Goal: Find specific page/section: Find specific page/section

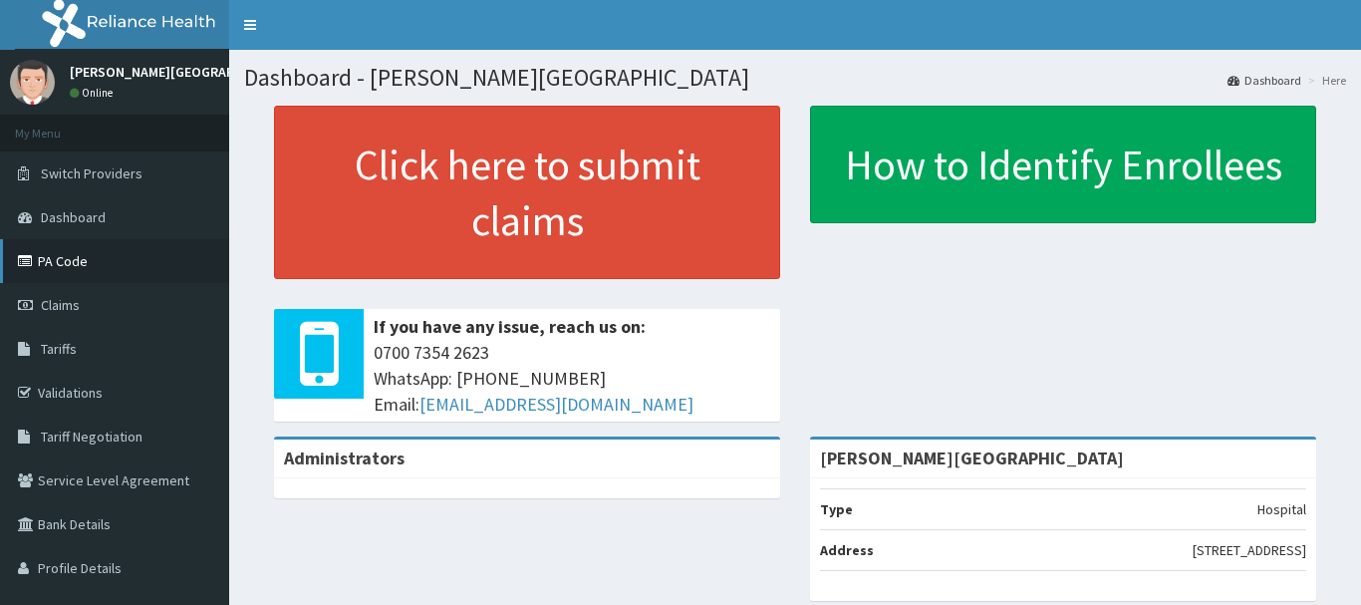
click at [40, 265] on link "PA Code" at bounding box center [114, 261] width 229 height 44
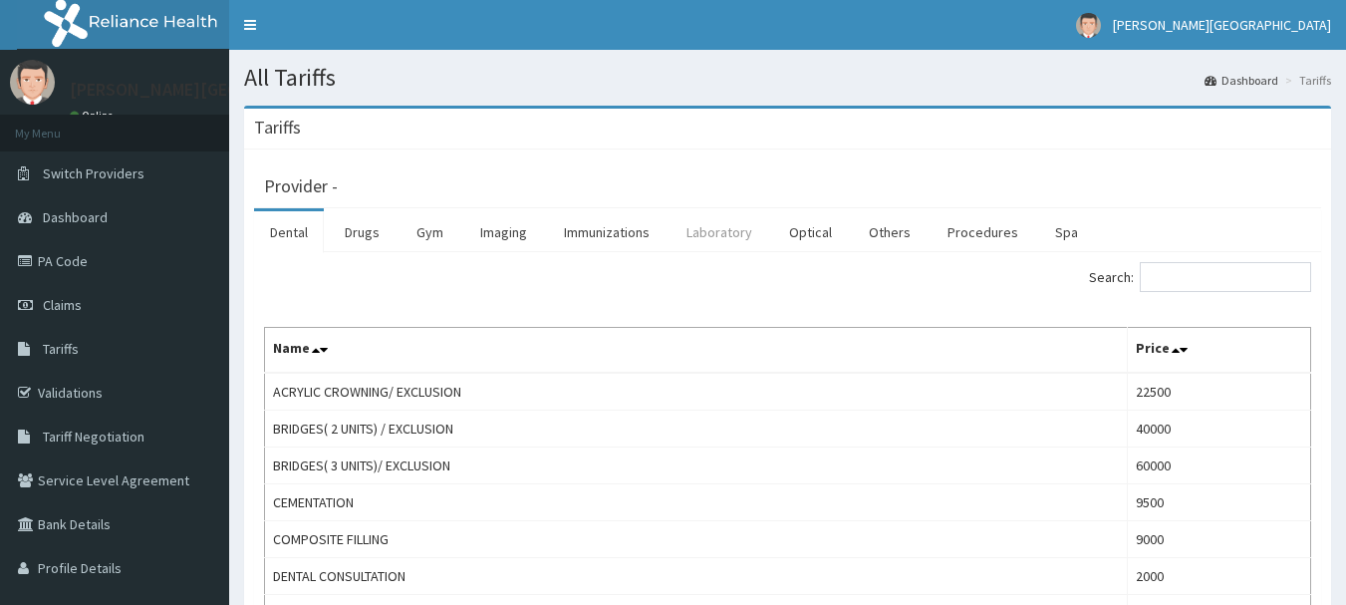
click at [714, 238] on link "Laboratory" at bounding box center [719, 232] width 98 height 42
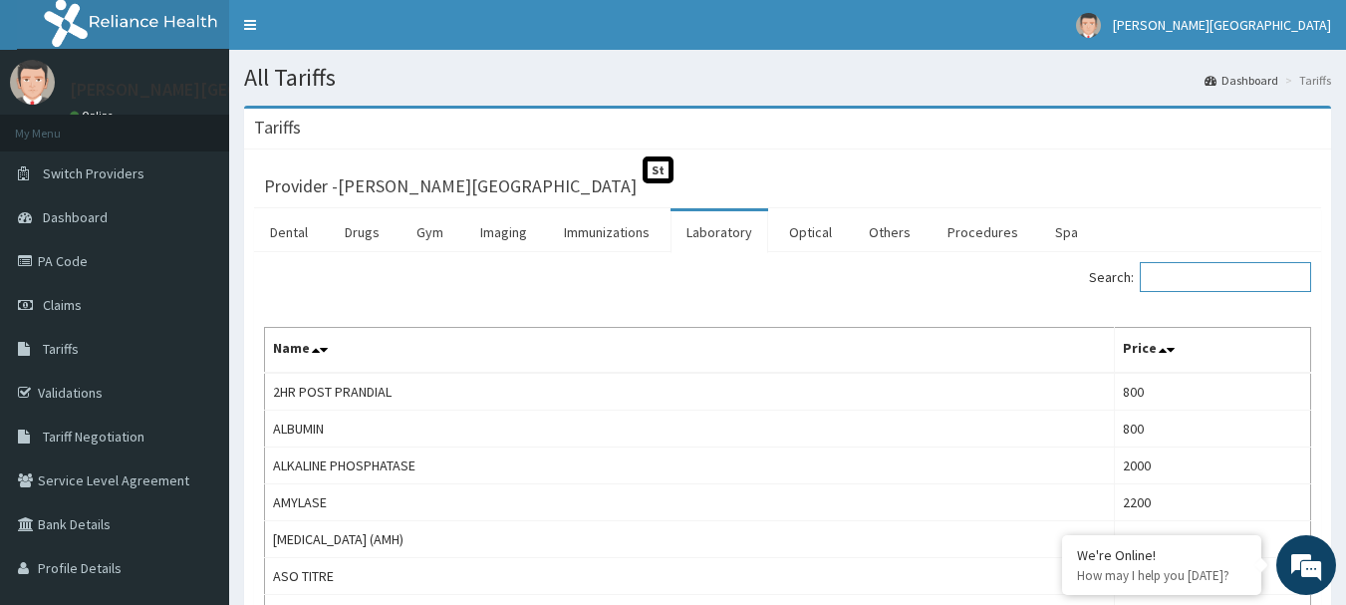
click at [1178, 265] on input "Search:" at bounding box center [1225, 277] width 171 height 30
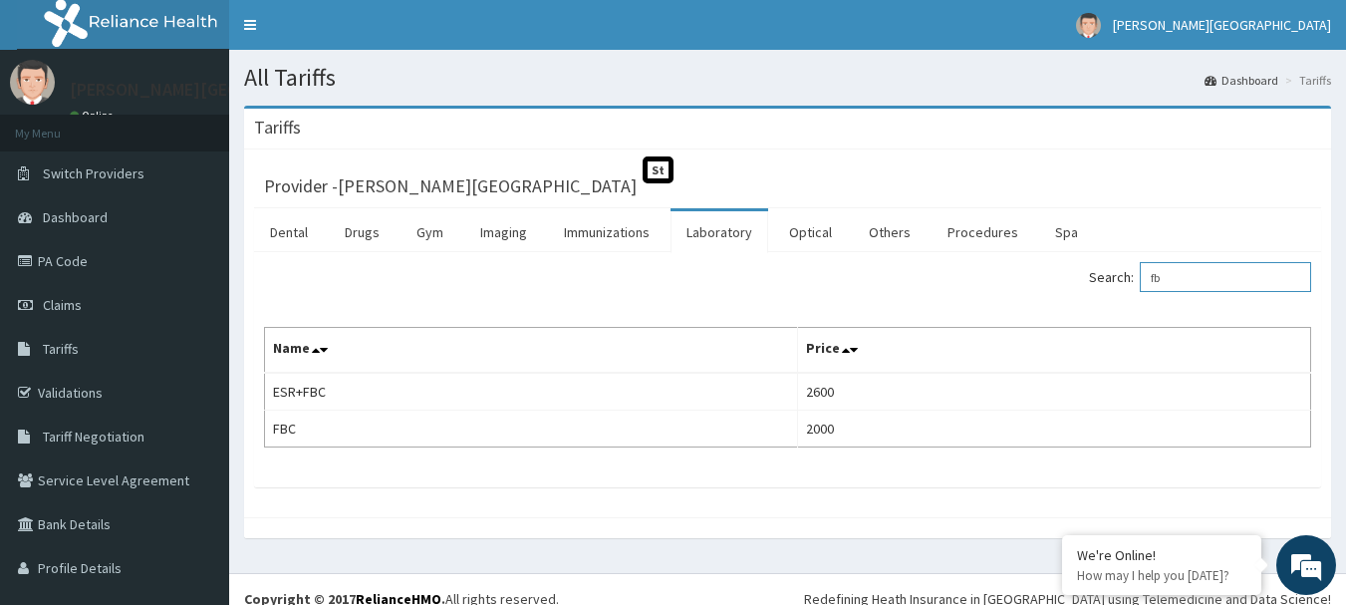
type input "f"
type input "h"
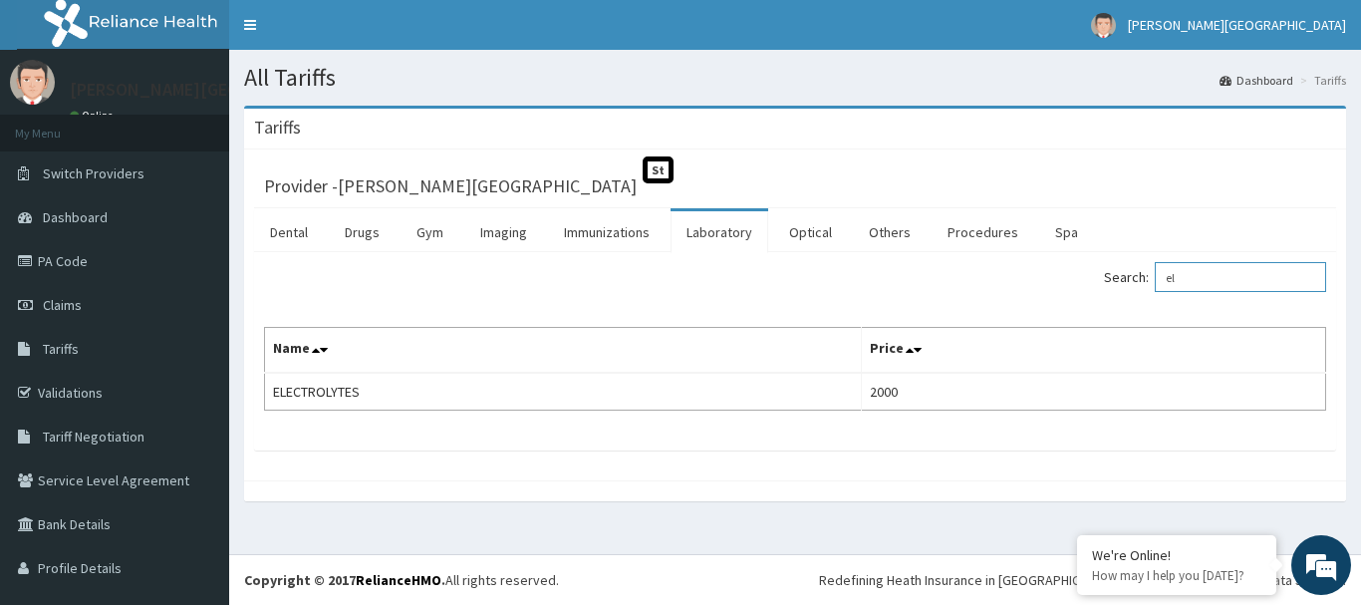
type input "e"
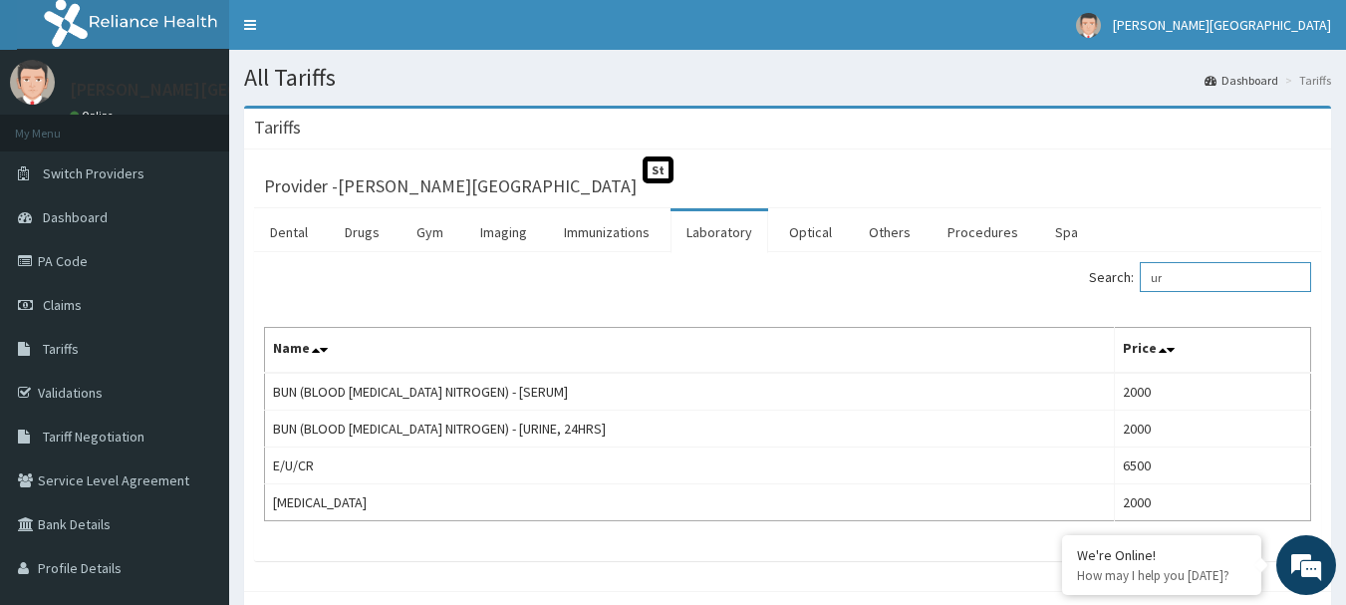
type input "u"
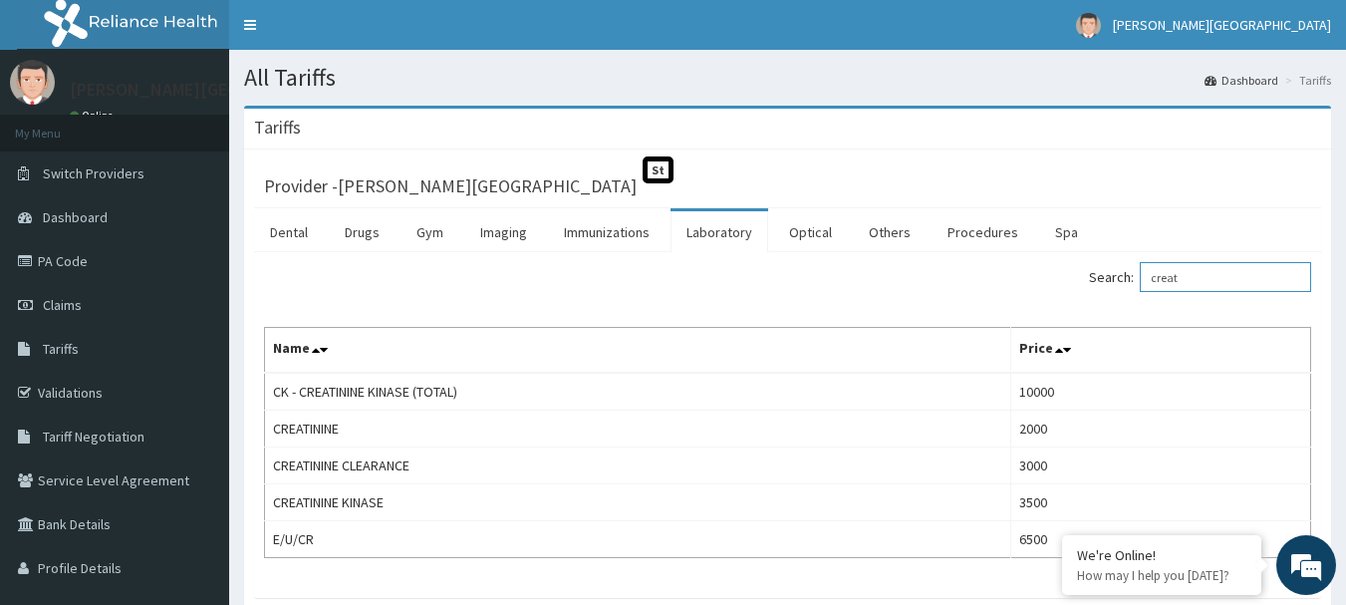
type input "creat"
